Goal: Information Seeking & Learning: Find specific fact

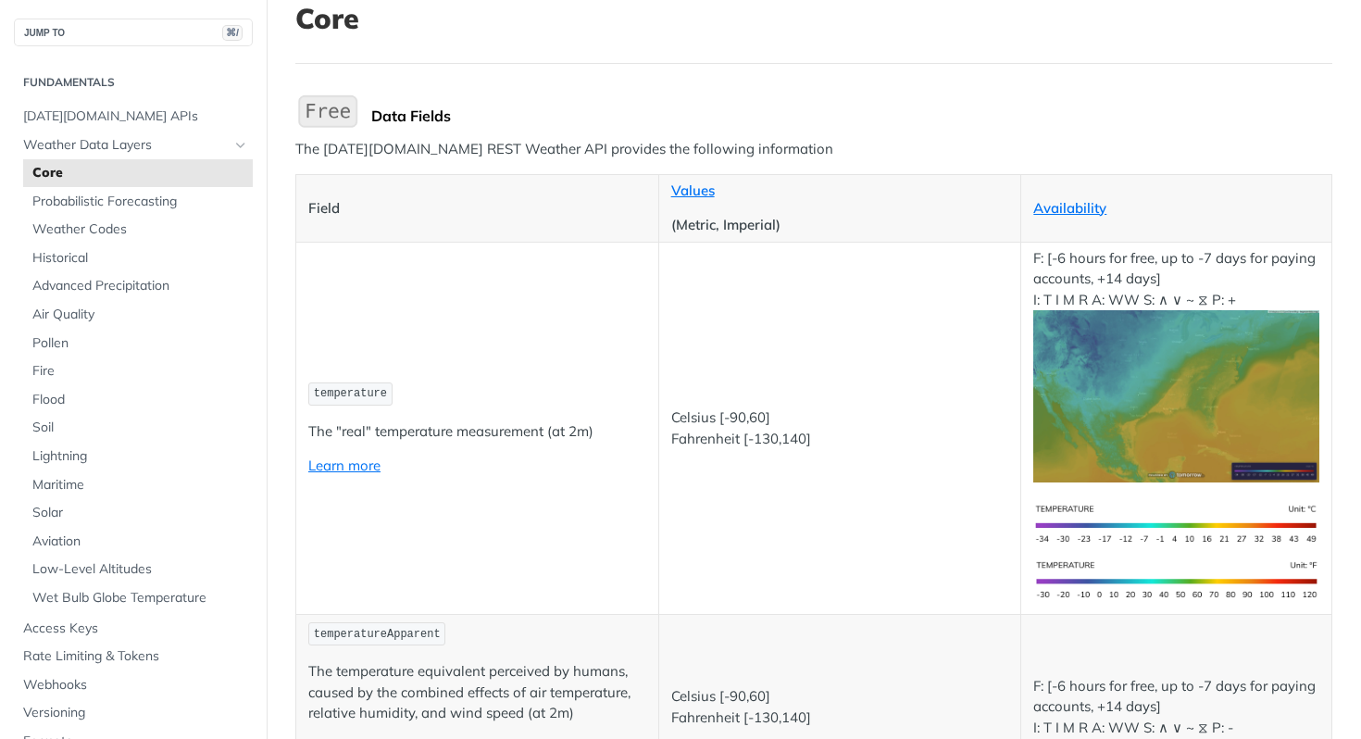
scroll to position [337, 0]
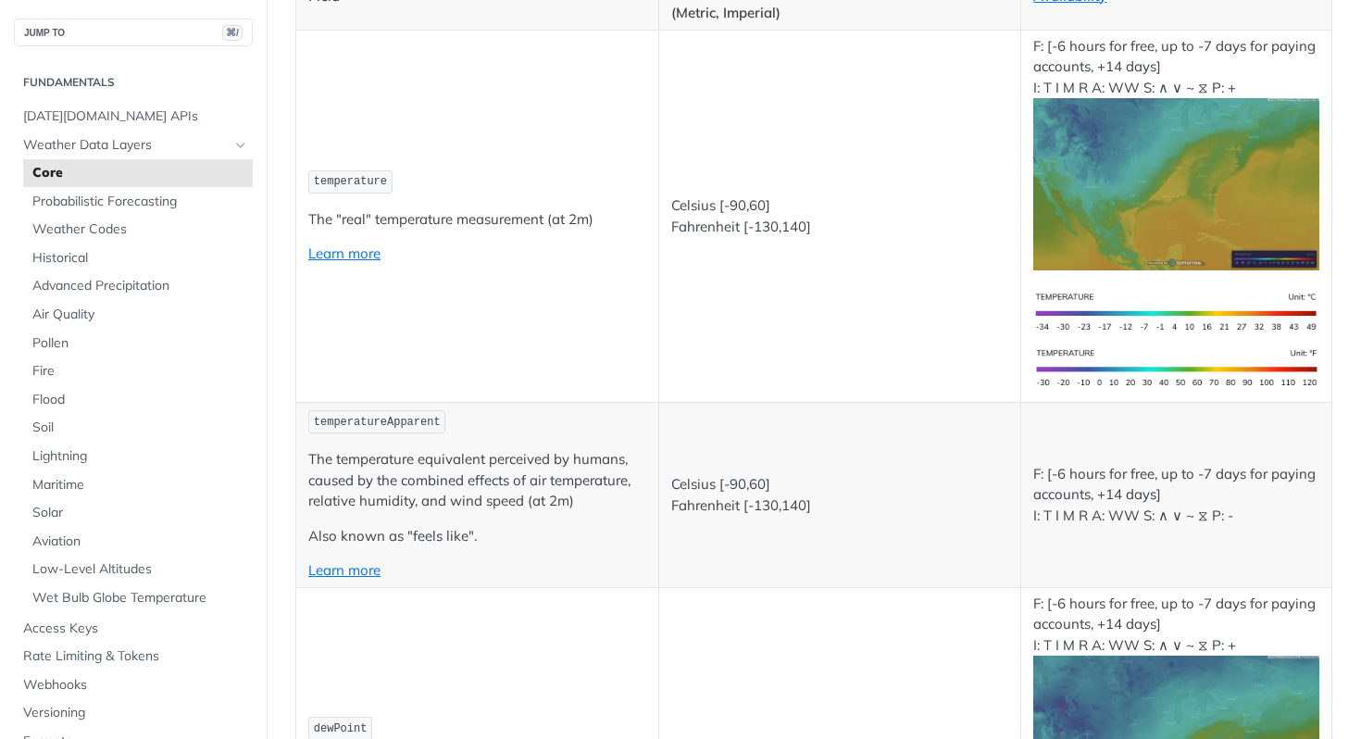
click at [528, 508] on td "temperatureApparent The temperature equivalent perceived by humans, caused by t…" at bounding box center [477, 495] width 363 height 184
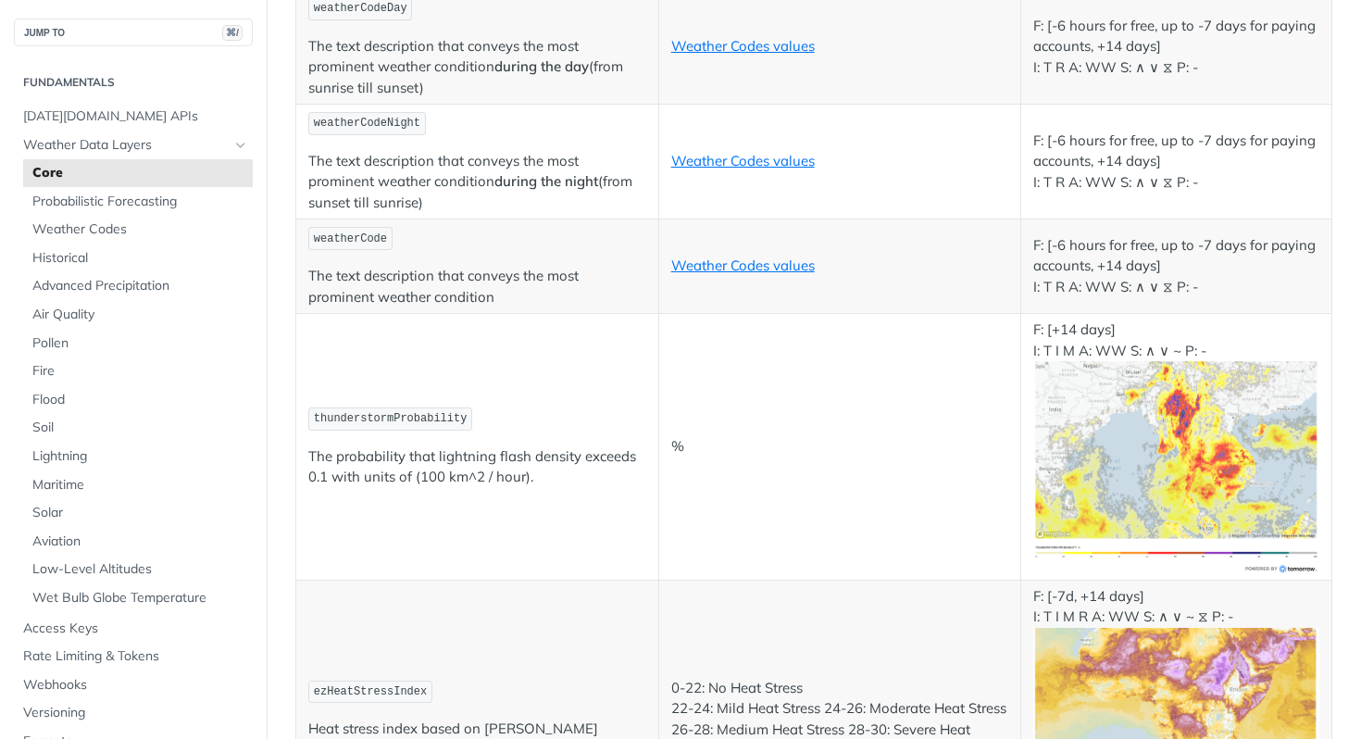
click at [476, 499] on td "thunderstormProbability The probability that lightning flash density exceeds 0.…" at bounding box center [477, 447] width 363 height 267
click at [455, 384] on td "thunderstormProbability The probability that lightning flash density exceeds 0.…" at bounding box center [477, 447] width 363 height 267
click at [450, 407] on code "thunderstormProbability" at bounding box center [390, 418] width 164 height 23
click at [448, 407] on code "thunderstormProbability" at bounding box center [390, 418] width 164 height 23
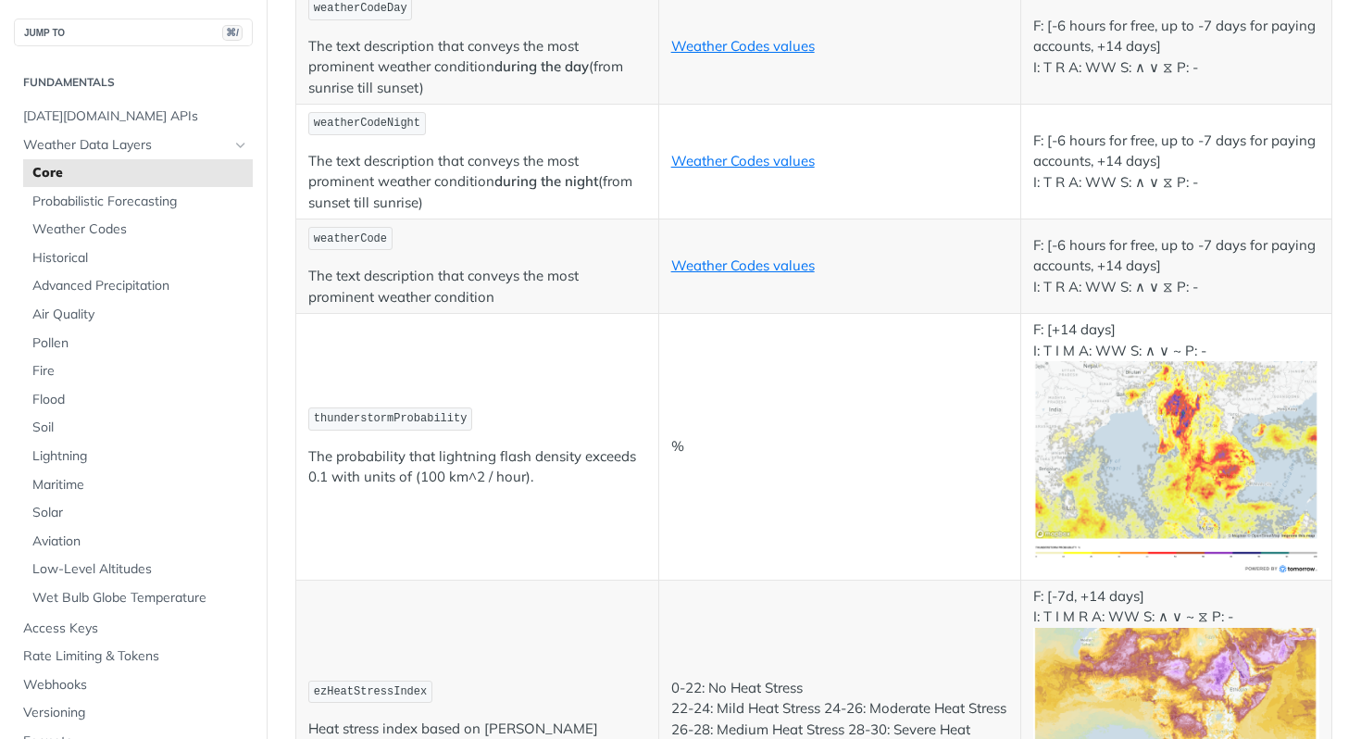
click at [445, 412] on span "thunderstormProbability" at bounding box center [391, 418] width 154 height 13
copy span "thunderstormProbability"
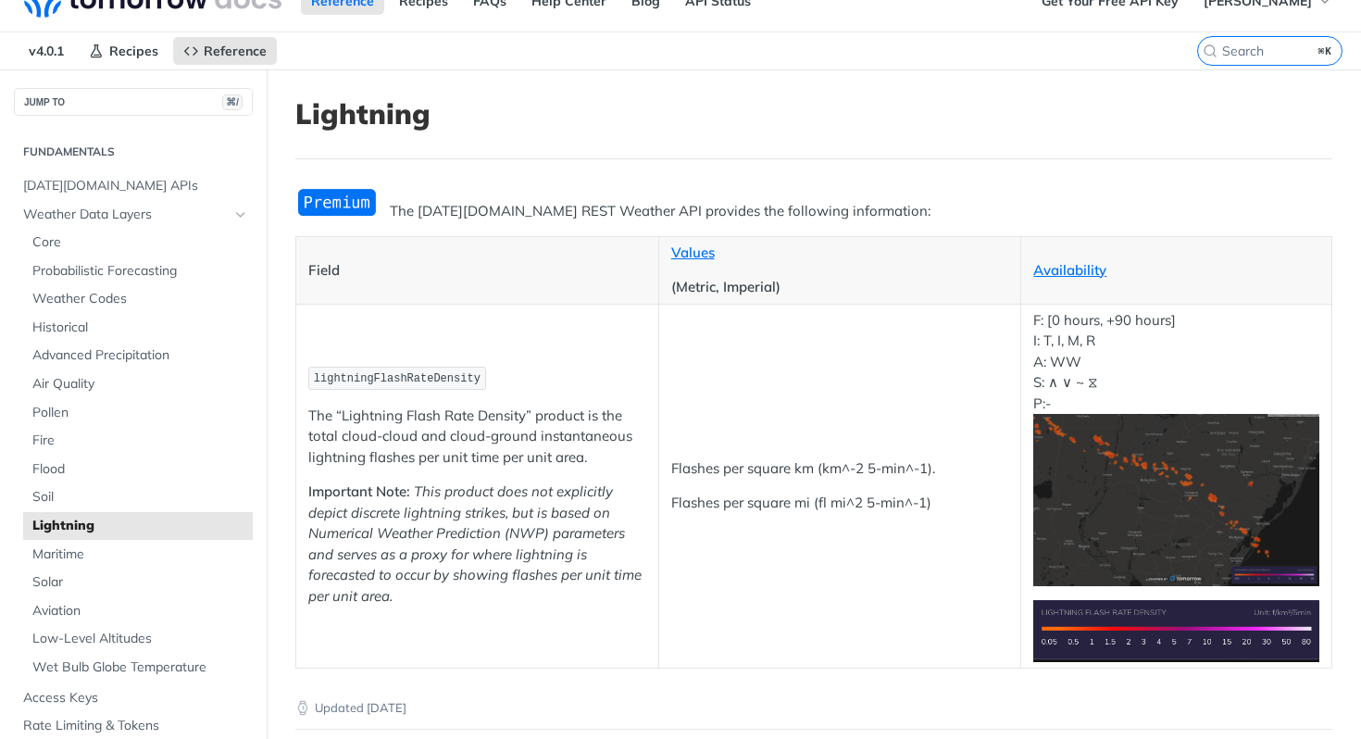
scroll to position [31, 0]
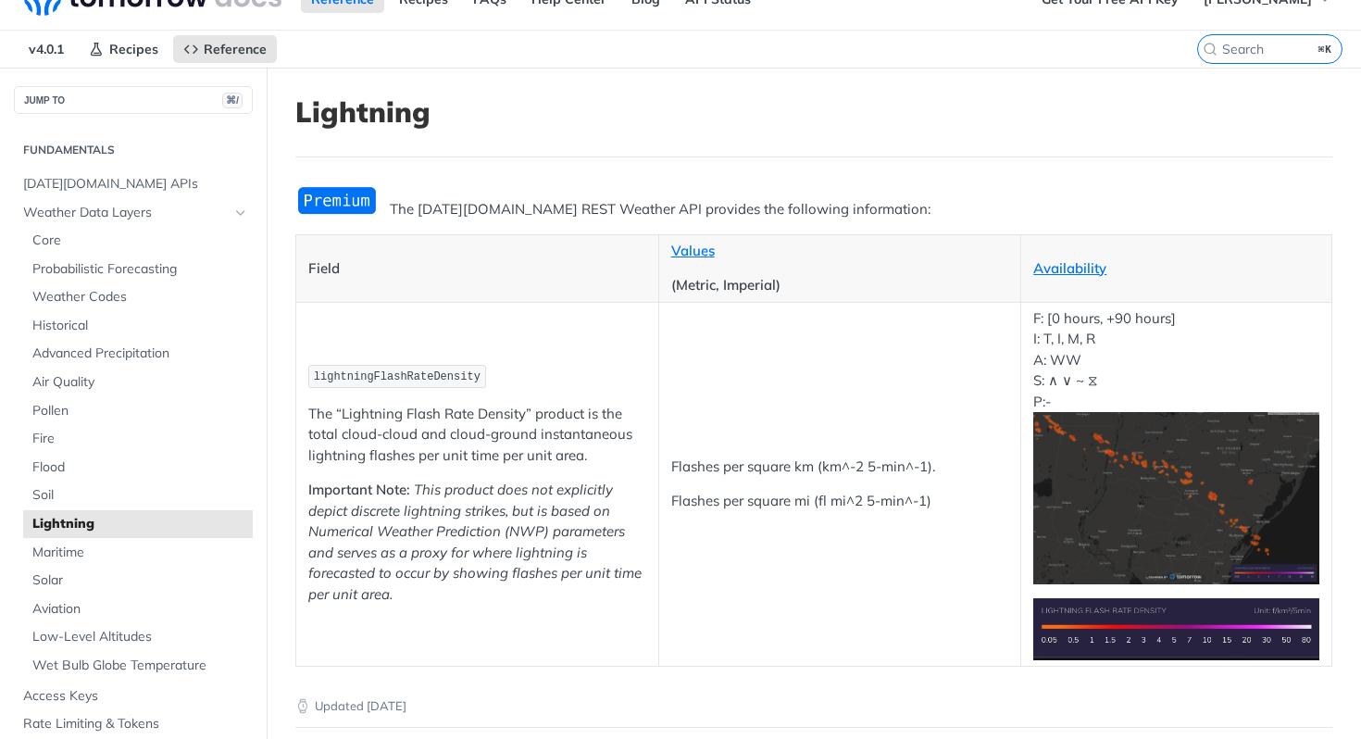
click at [393, 376] on span "lightningFlashRateDensity" at bounding box center [397, 376] width 167 height 13
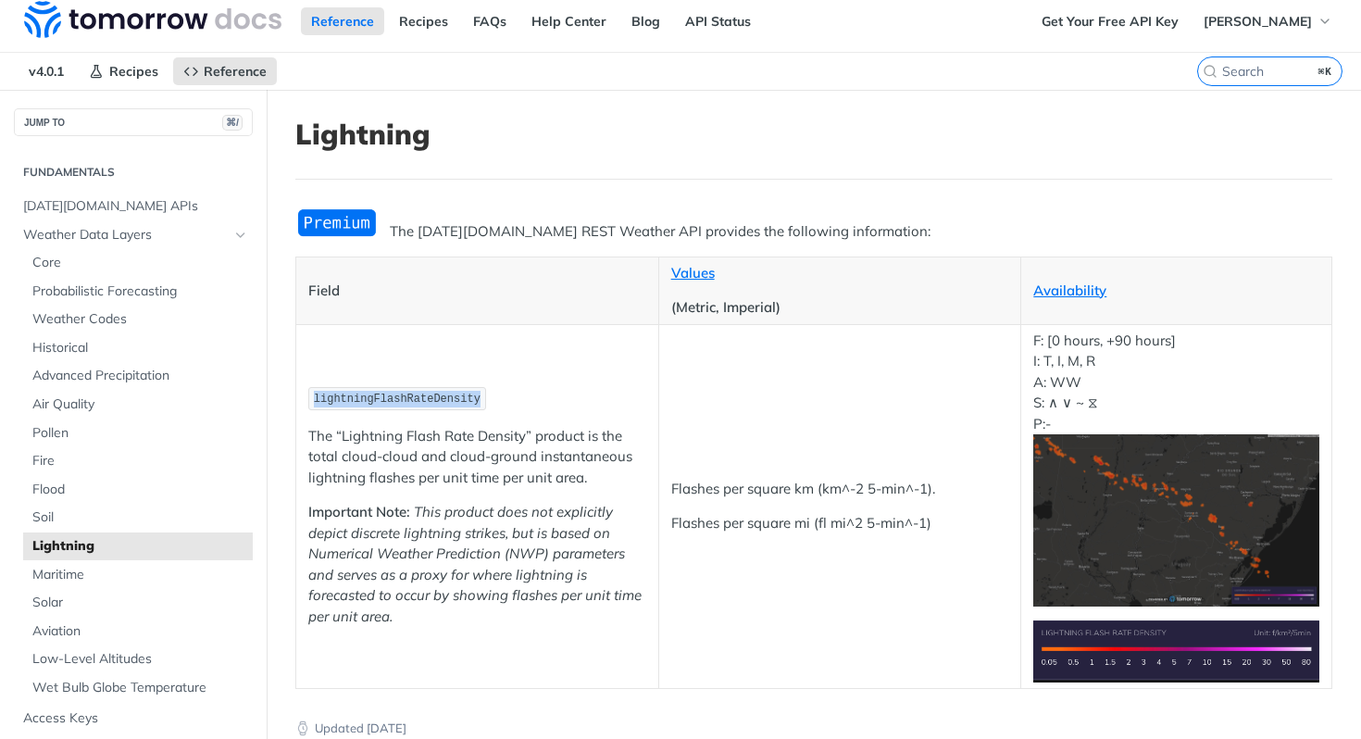
scroll to position [0, 0]
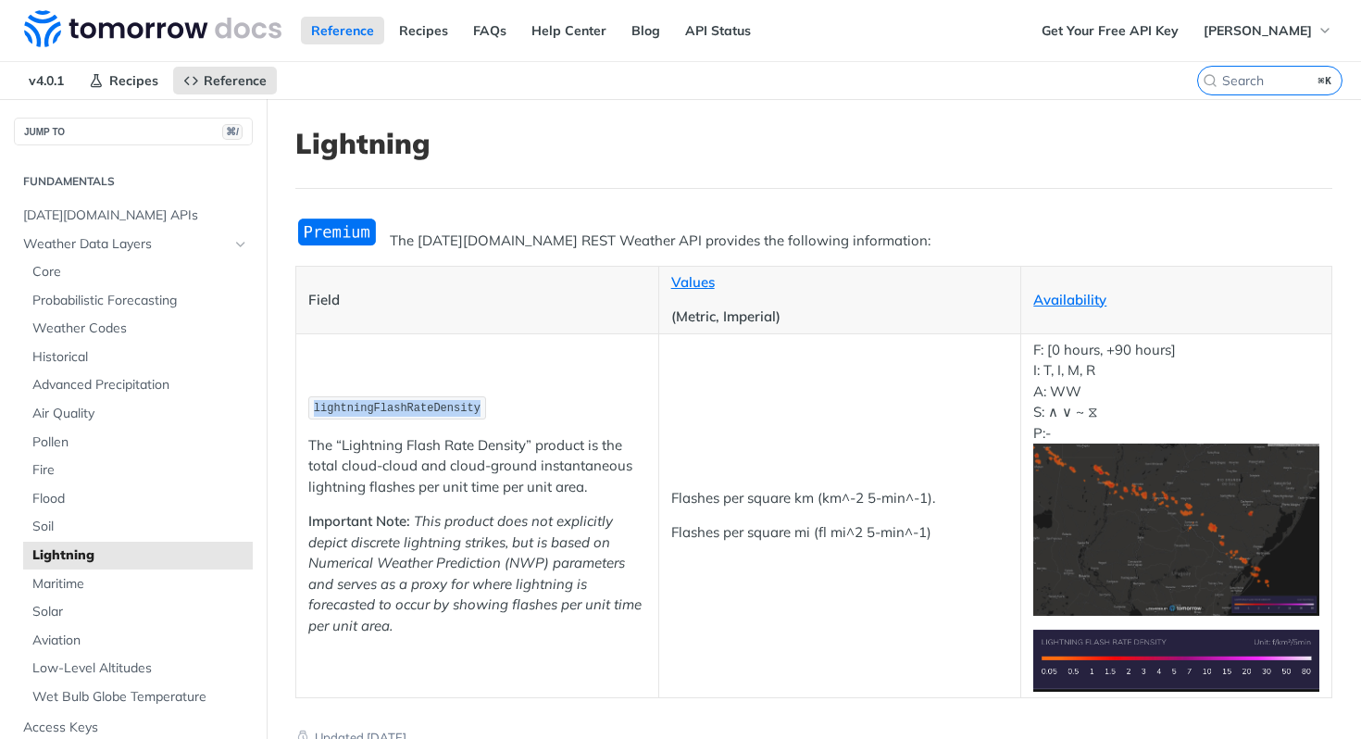
click at [391, 409] on span "lightningFlashRateDensity" at bounding box center [397, 408] width 167 height 13
copy span "lightningFlashRateDensity"
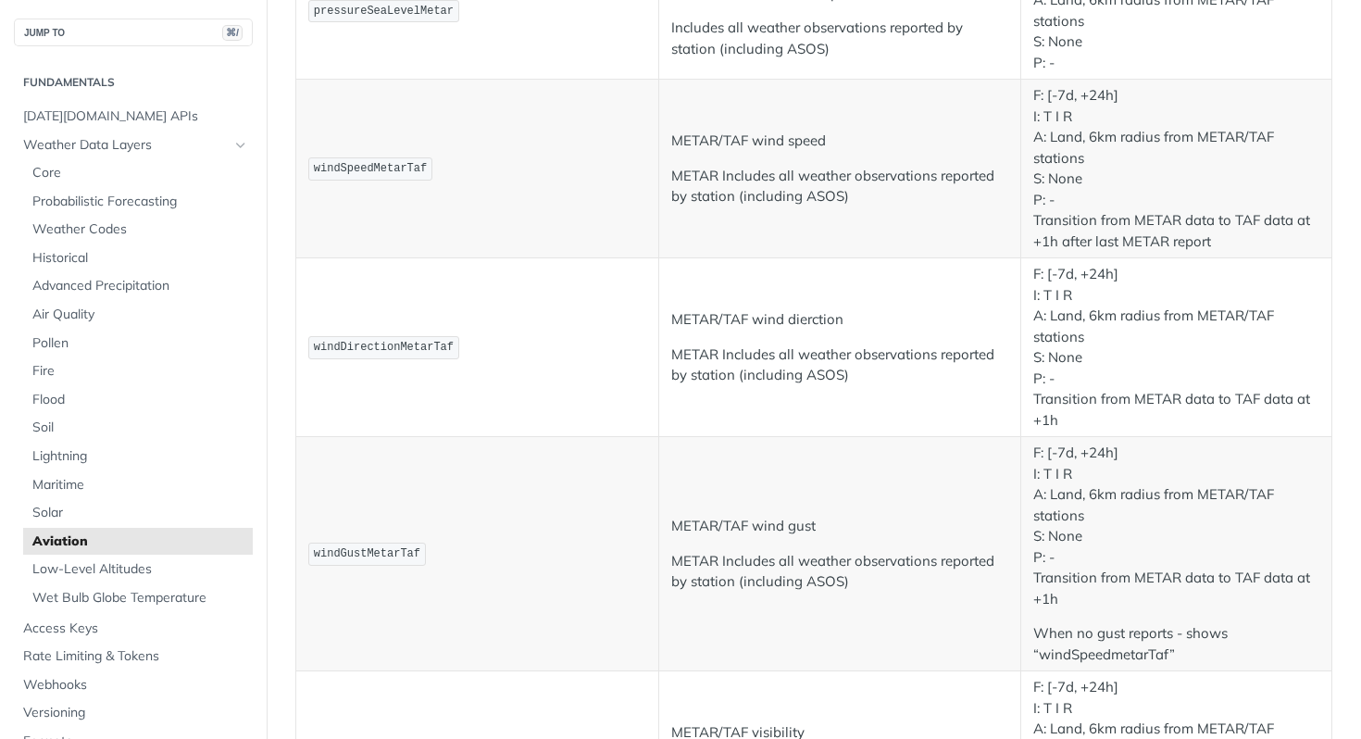
scroll to position [1103, 0]
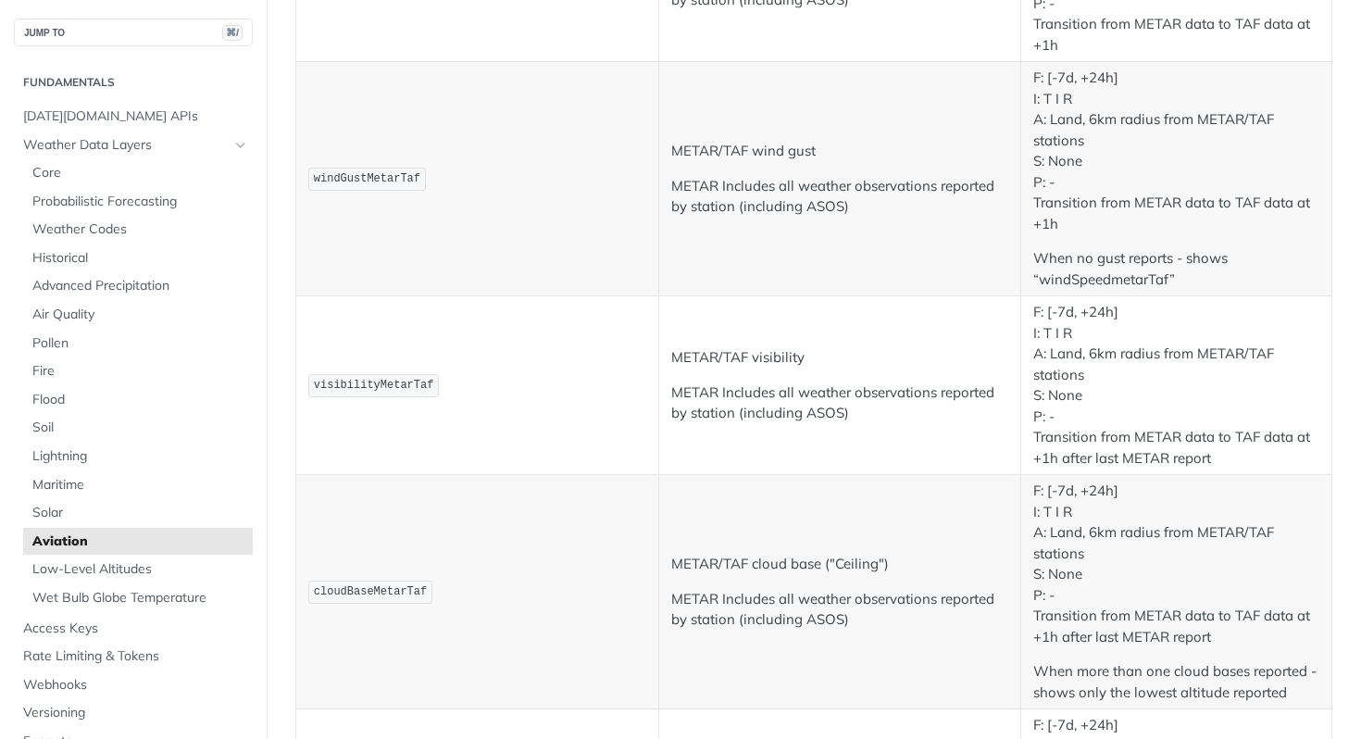
click at [683, 148] on p "METAR/TAF wind gust" at bounding box center [840, 151] width 338 height 21
drag, startPoint x: 683, startPoint y: 148, endPoint x: 714, endPoint y: 150, distance: 30.6
click at [714, 150] on p "METAR/TAF wind gust" at bounding box center [840, 151] width 338 height 21
click at [722, 149] on p "METAR/TAF wind gust" at bounding box center [840, 151] width 338 height 21
drag, startPoint x: 722, startPoint y: 149, endPoint x: 699, endPoint y: 148, distance: 23.2
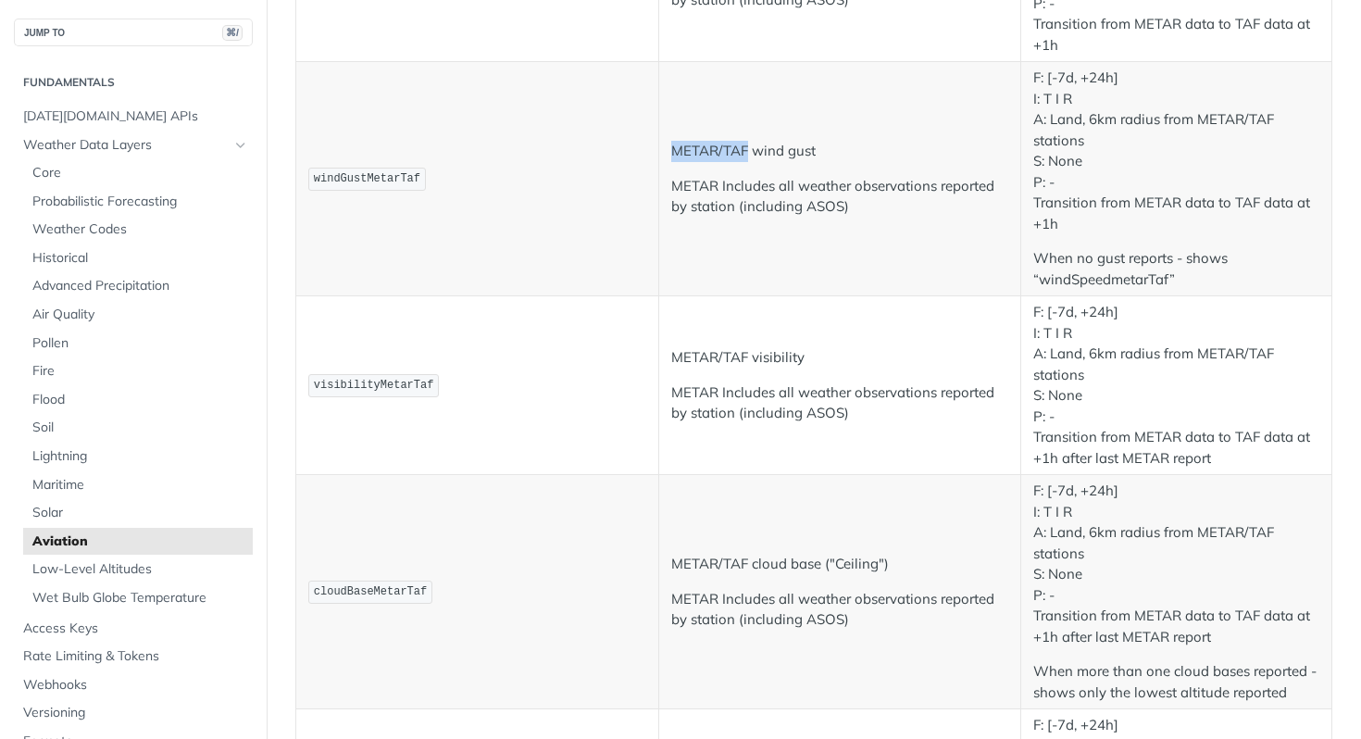
click at [699, 148] on p "METAR/TAF wind gust" at bounding box center [840, 151] width 338 height 21
copy p "METAR/TAF"
click at [379, 193] on td "windGustMetarTaf" at bounding box center [477, 179] width 363 height 234
click at [368, 177] on span "windGustMetarTaf" at bounding box center [367, 178] width 106 height 13
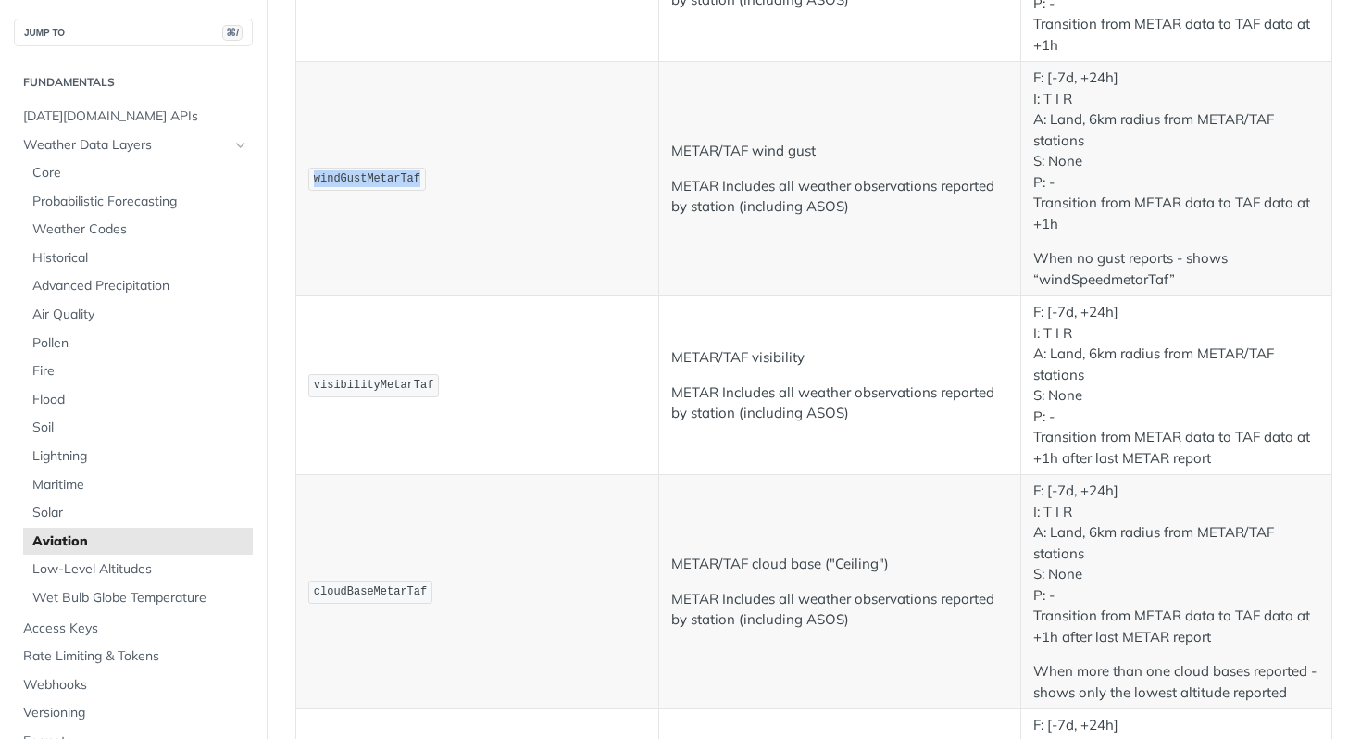
click at [368, 177] on span "windGustMetarTaf" at bounding box center [367, 178] width 106 height 13
copy span "windGustMetarTaf"
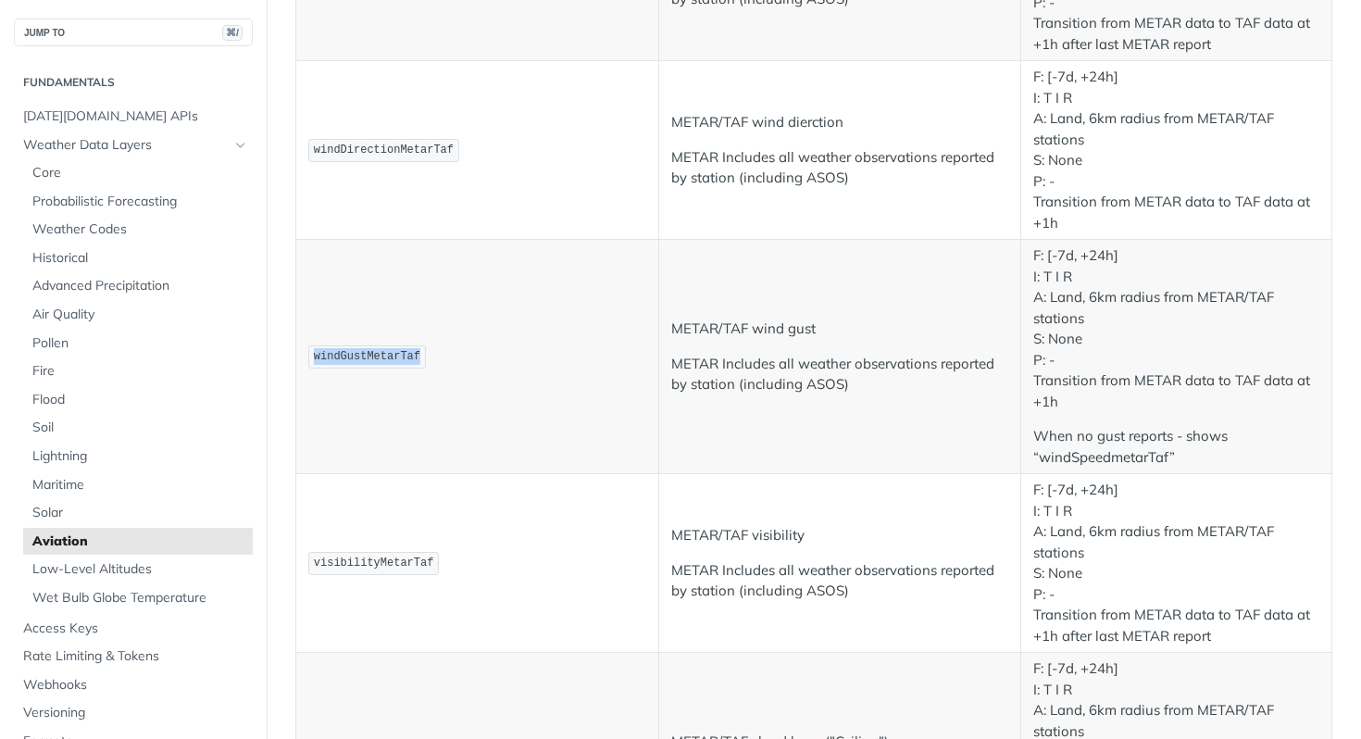
scroll to position [792, 0]
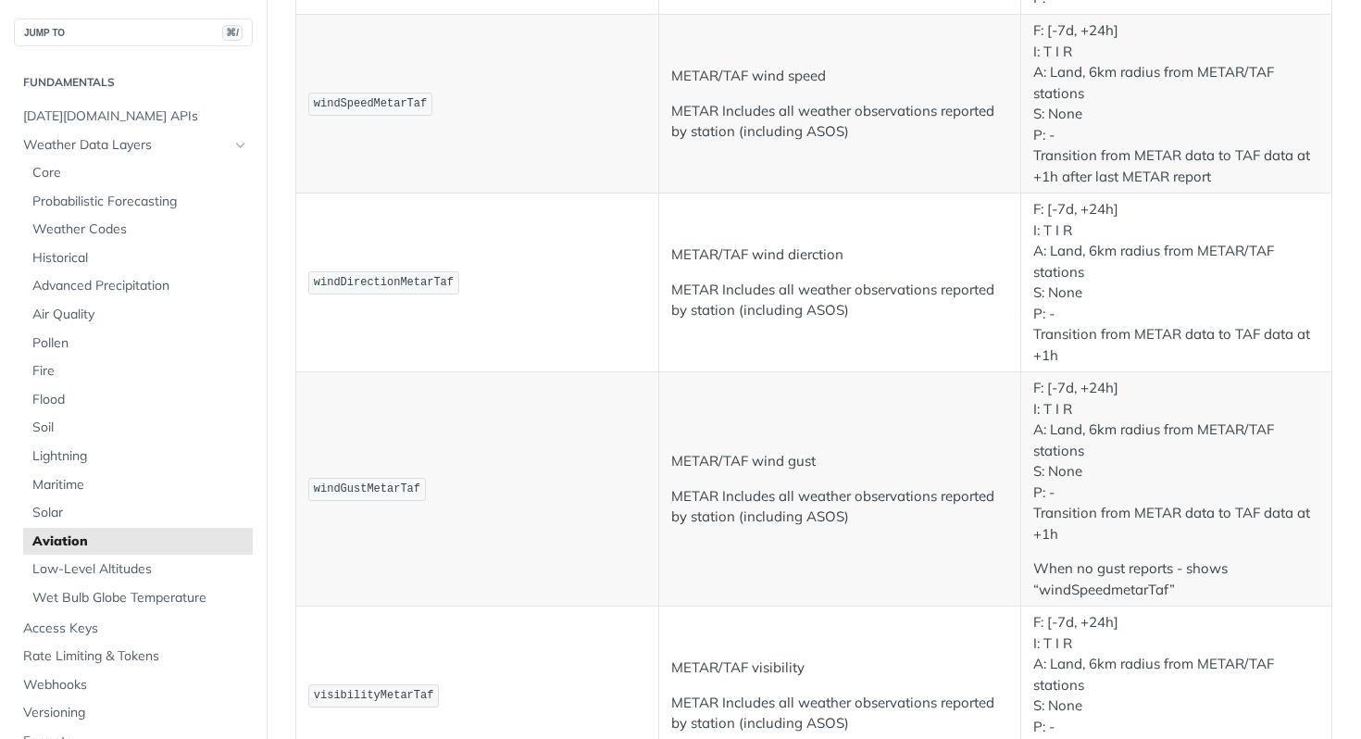
click at [406, 440] on td "windGustMetarTaf" at bounding box center [477, 489] width 363 height 234
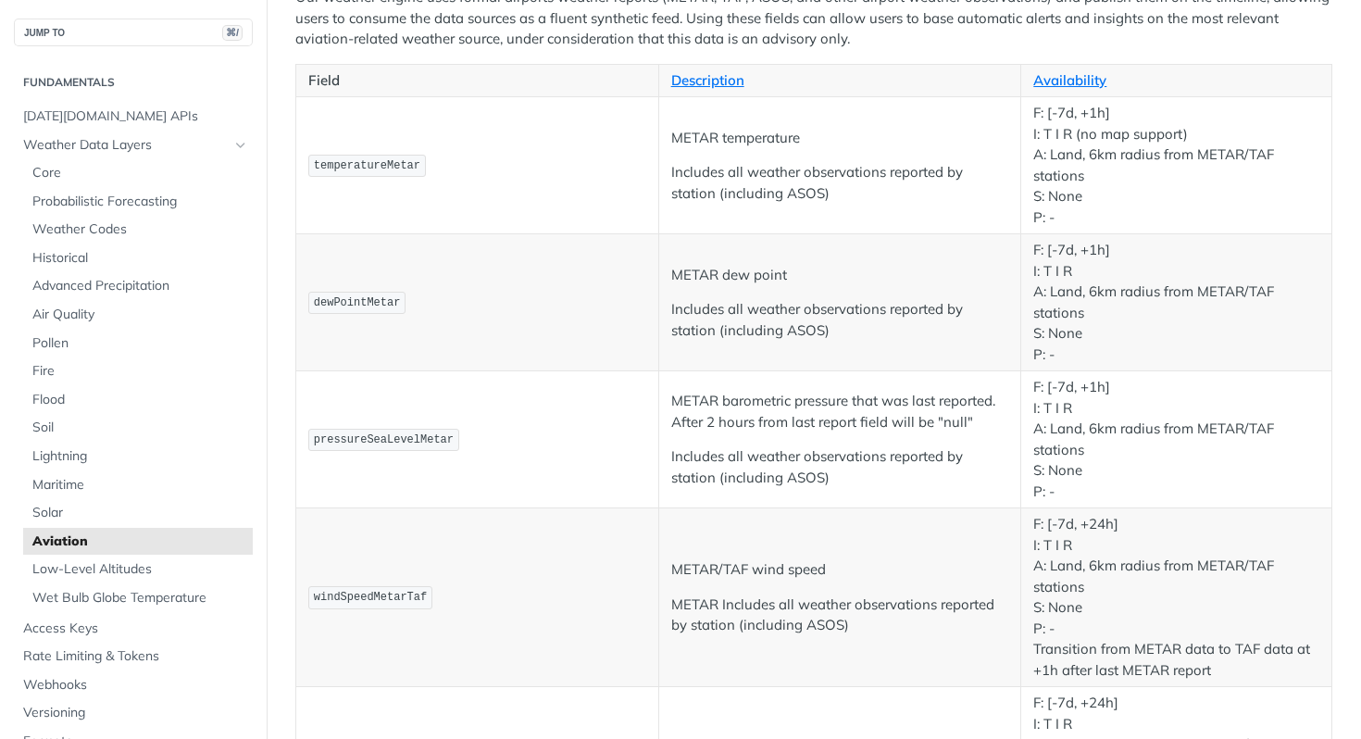
scroll to position [0, 0]
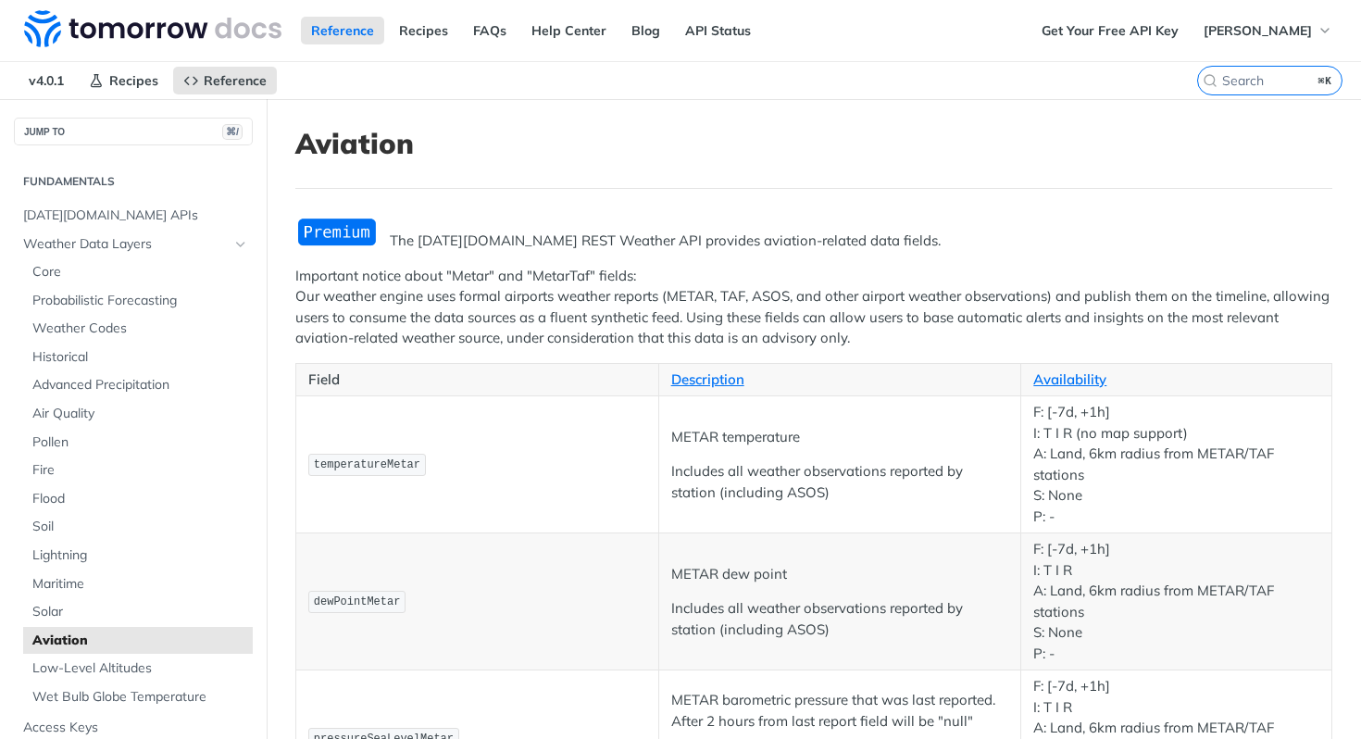
click at [542, 541] on td "dewPointMetar" at bounding box center [477, 601] width 363 height 137
click at [747, 504] on td "METAR temperature Includes all weather observations reported by station (includ…" at bounding box center [839, 464] width 363 height 137
click at [825, 320] on p "Important notice about "Metar" and "MetarTaf" fields: Our weather engine uses f…" at bounding box center [813, 307] width 1037 height 83
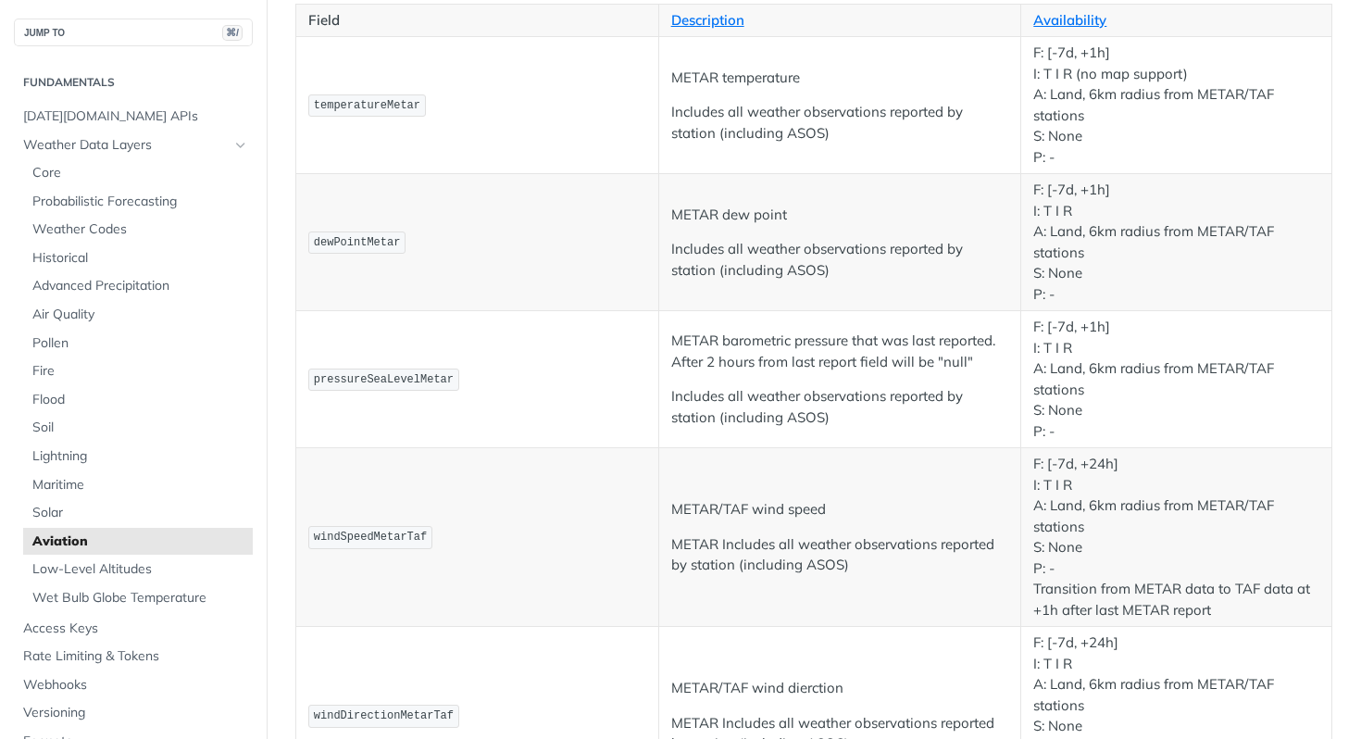
scroll to position [984, 0]
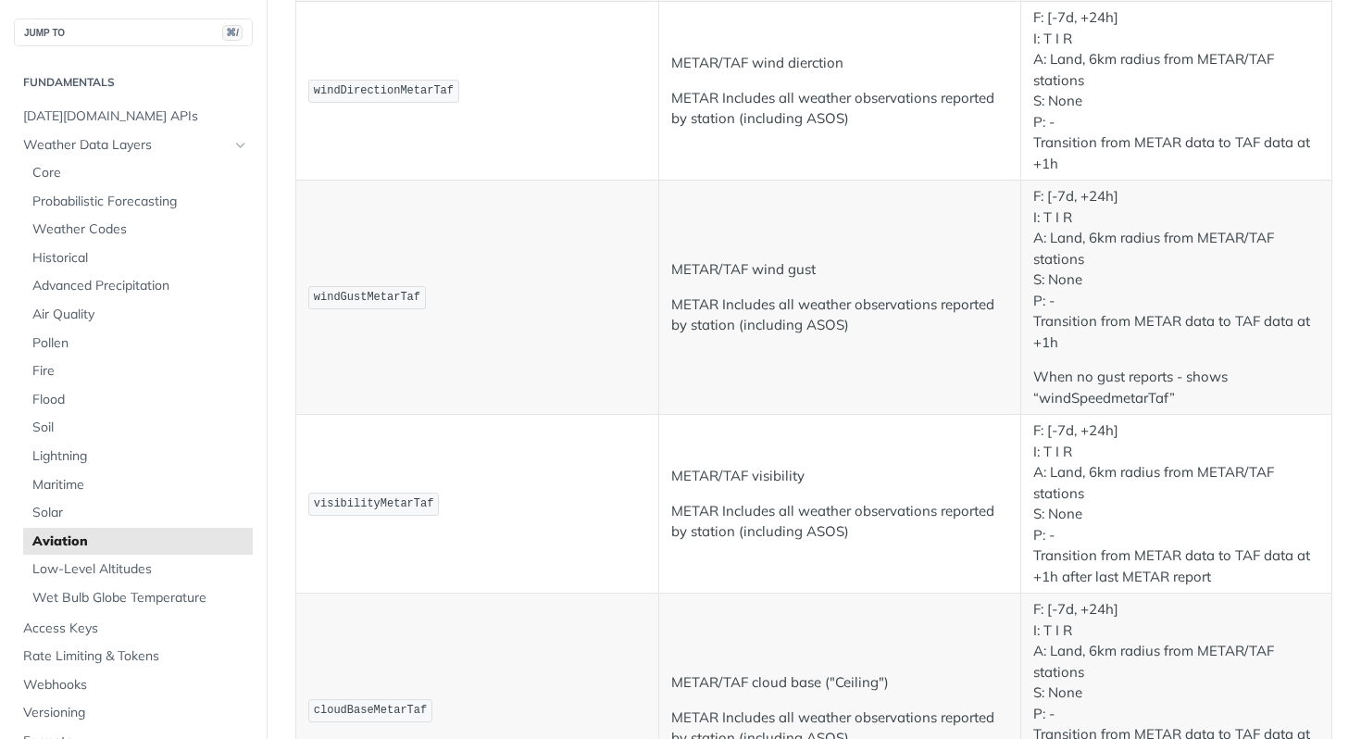
click at [691, 266] on p "METAR/TAF wind gust" at bounding box center [840, 269] width 338 height 21
drag, startPoint x: 691, startPoint y: 266, endPoint x: 719, endPoint y: 266, distance: 28.7
click at [719, 266] on p "METAR/TAF wind gust" at bounding box center [840, 269] width 338 height 21
copy p "METAR/TAF"
click at [809, 321] on p "METAR Includes all weather observations reported by station (including ASOS)" at bounding box center [840, 315] width 338 height 42
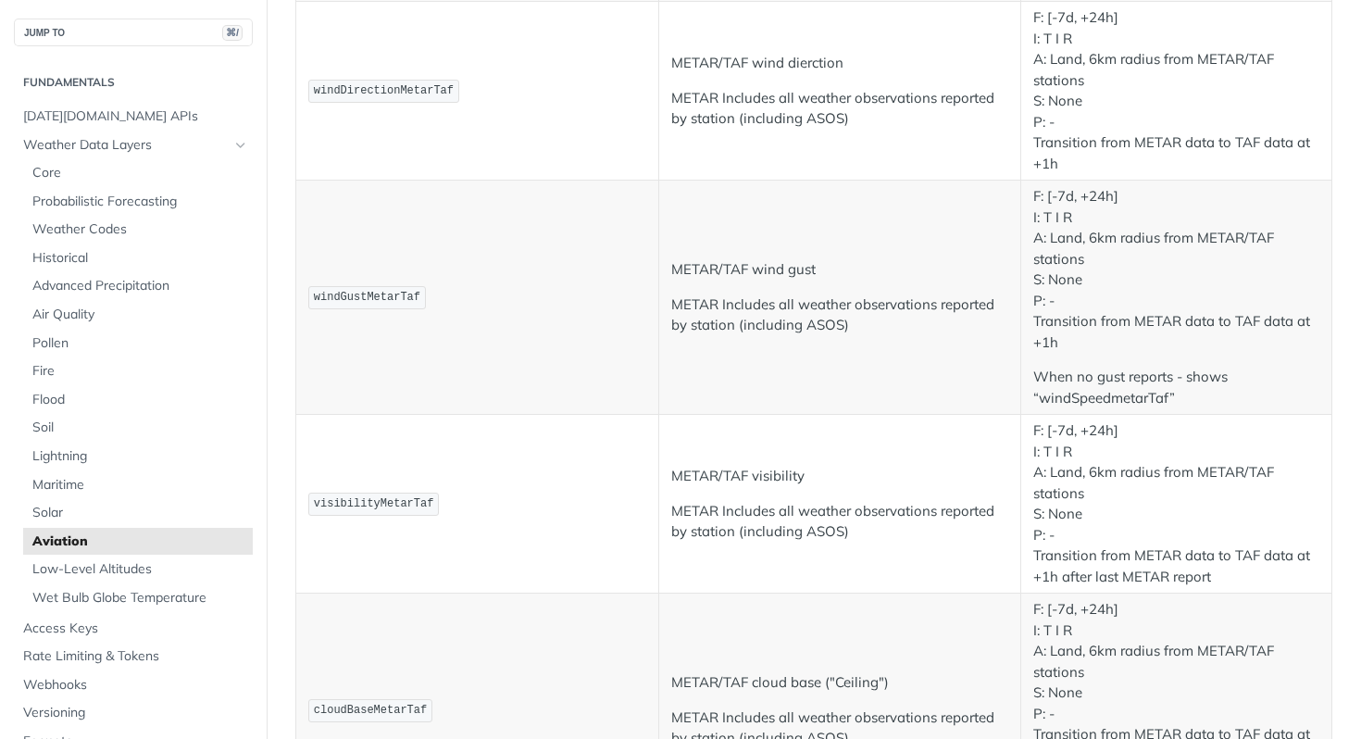
click at [809, 322] on p "METAR Includes all weather observations reported by station (including ASOS)" at bounding box center [840, 315] width 338 height 42
copy p "ASOS"
click at [682, 268] on p "METAR/TAF wind gust" at bounding box center [840, 269] width 338 height 21
drag, startPoint x: 682, startPoint y: 268, endPoint x: 723, endPoint y: 265, distance: 40.9
click at [723, 265] on p "METAR/TAF wind gust" at bounding box center [840, 269] width 338 height 21
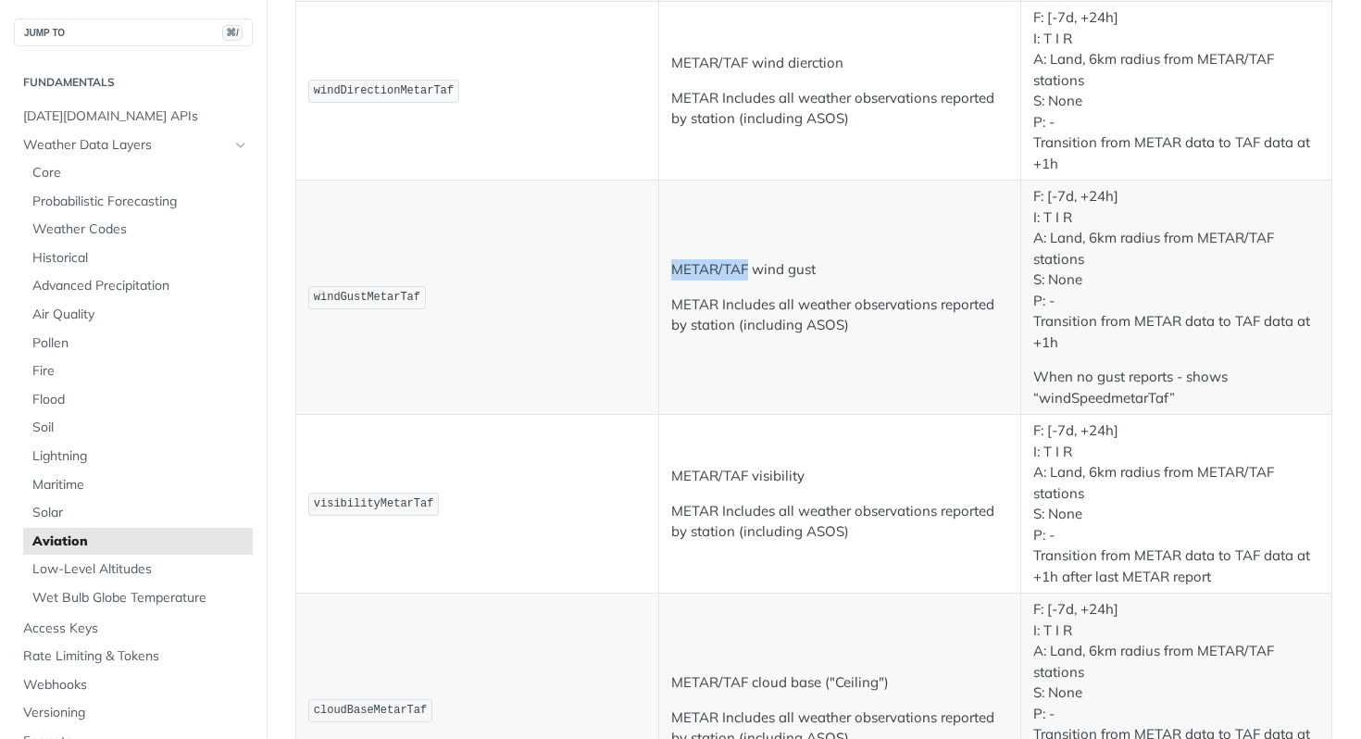
copy p "METAR/TAF"
click at [766, 292] on td "METAR/TAF wind gust METAR Includes all weather observations reported by station…" at bounding box center [839, 298] width 363 height 234
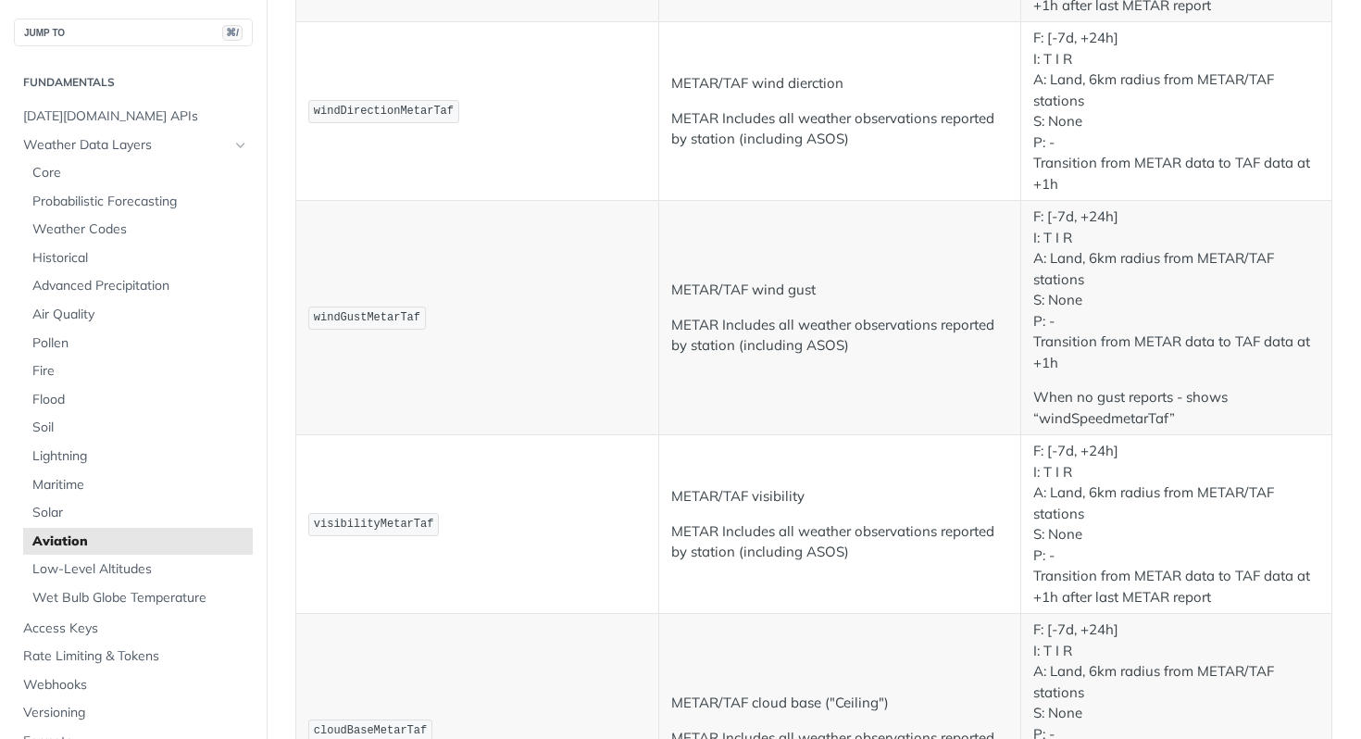
scroll to position [960, 0]
